Goal: Information Seeking & Learning: Learn about a topic

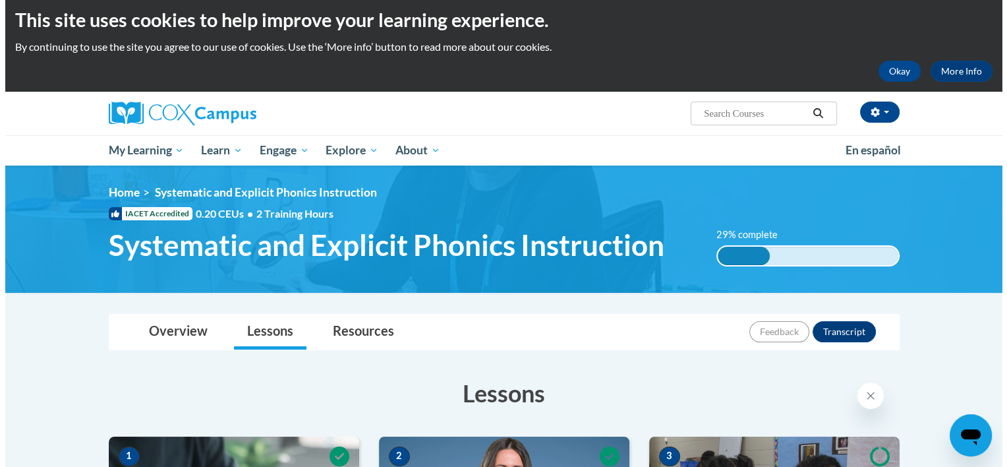
scroll to position [435, 0]
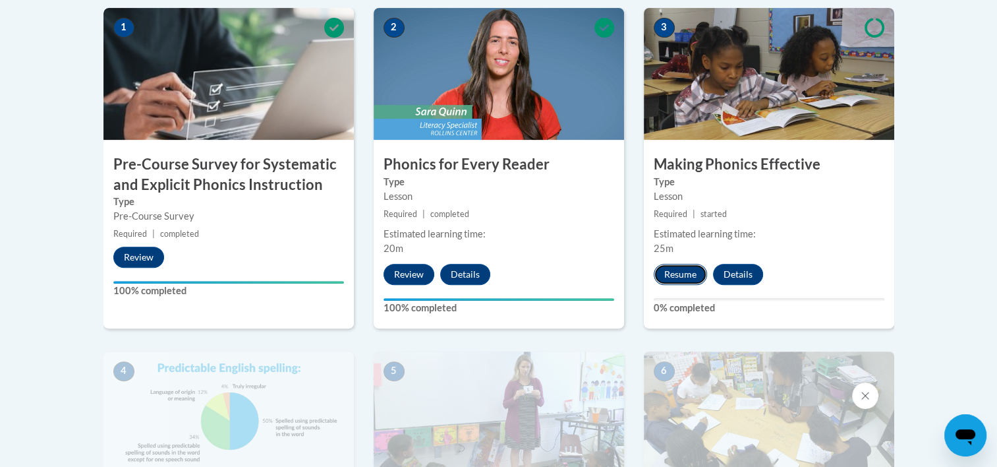
click at [678, 274] on button "Resume" at bounding box center [680, 274] width 53 height 21
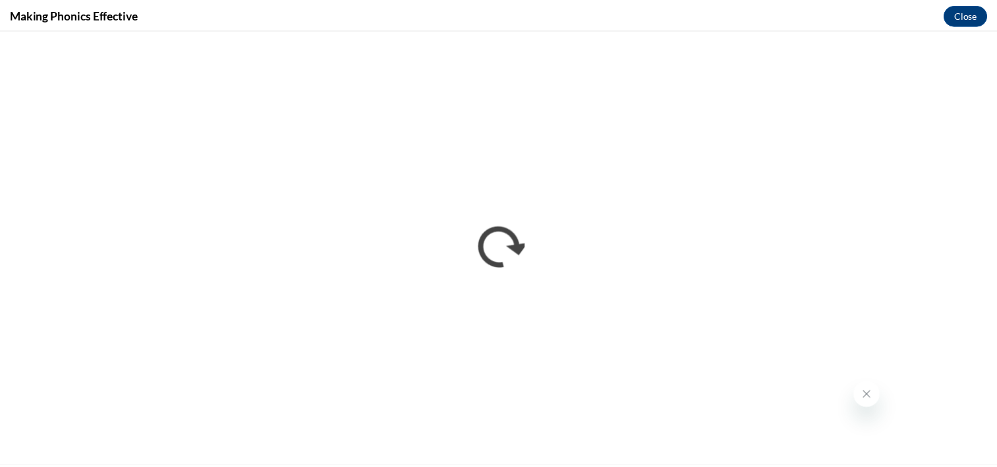
scroll to position [0, 0]
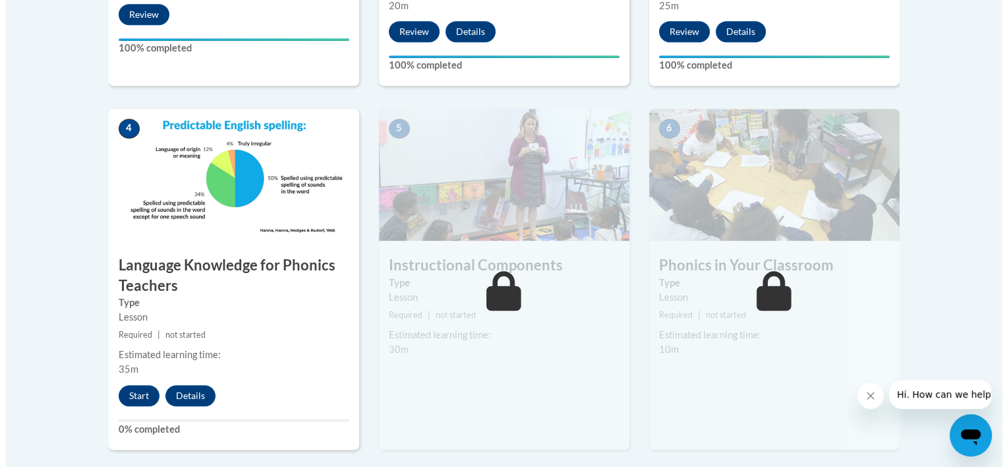
scroll to position [679, 0]
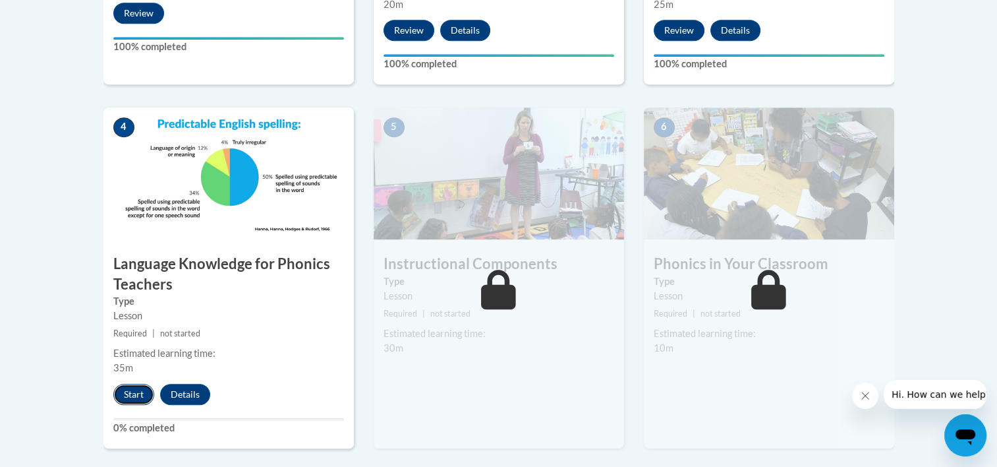
click at [140, 396] on button "Start" at bounding box center [133, 394] width 41 height 21
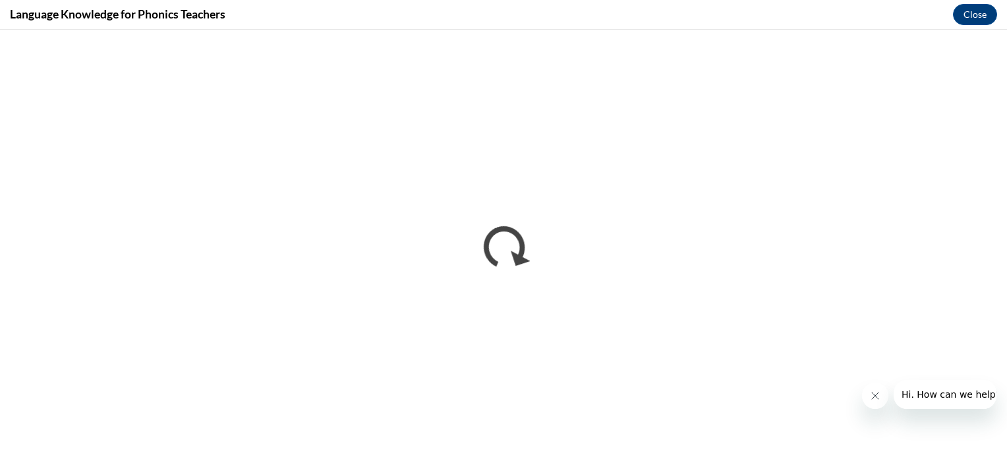
scroll to position [0, 0]
